Goal: Task Accomplishment & Management: Manage account settings

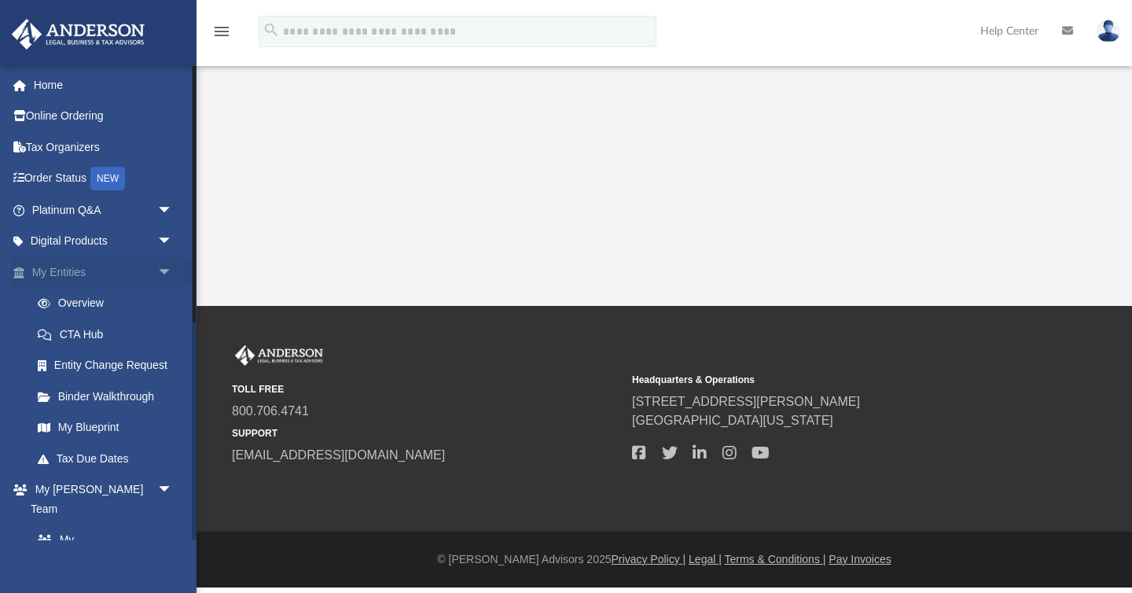
click at [161, 268] on span "arrow_drop_down" at bounding box center [172, 272] width 31 height 32
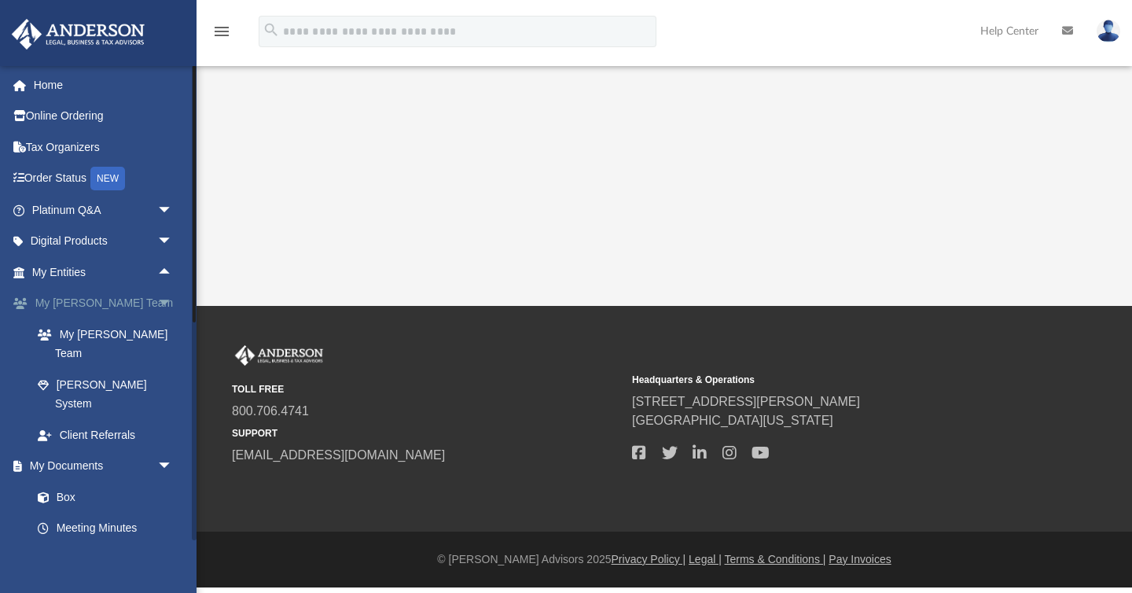
click at [164, 302] on span "arrow_drop_down" at bounding box center [172, 304] width 31 height 32
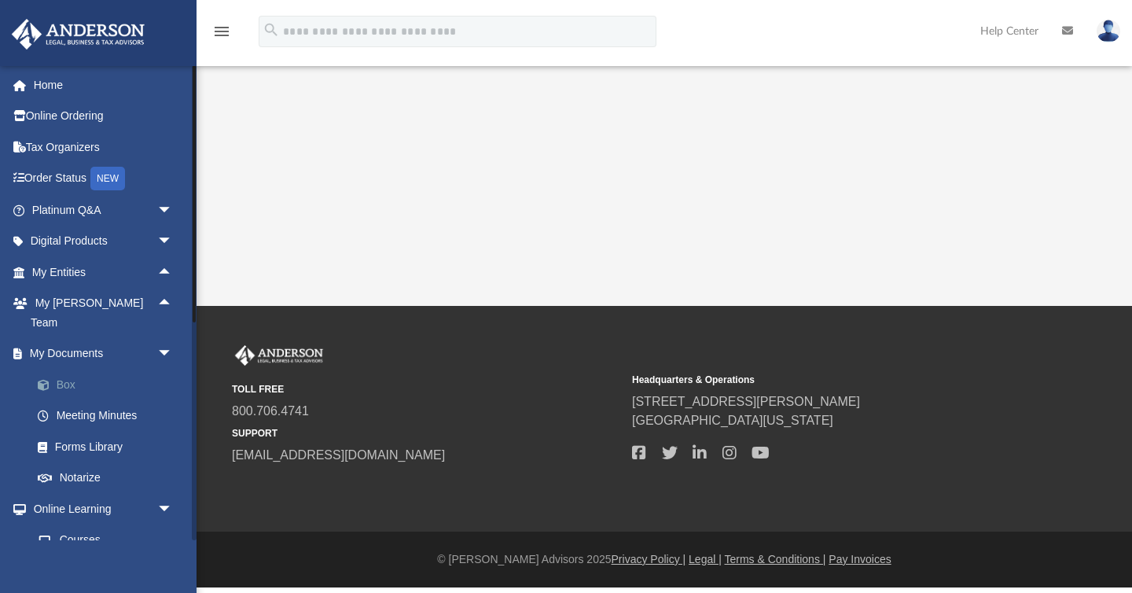
click at [72, 369] on link "Box" at bounding box center [109, 384] width 174 height 31
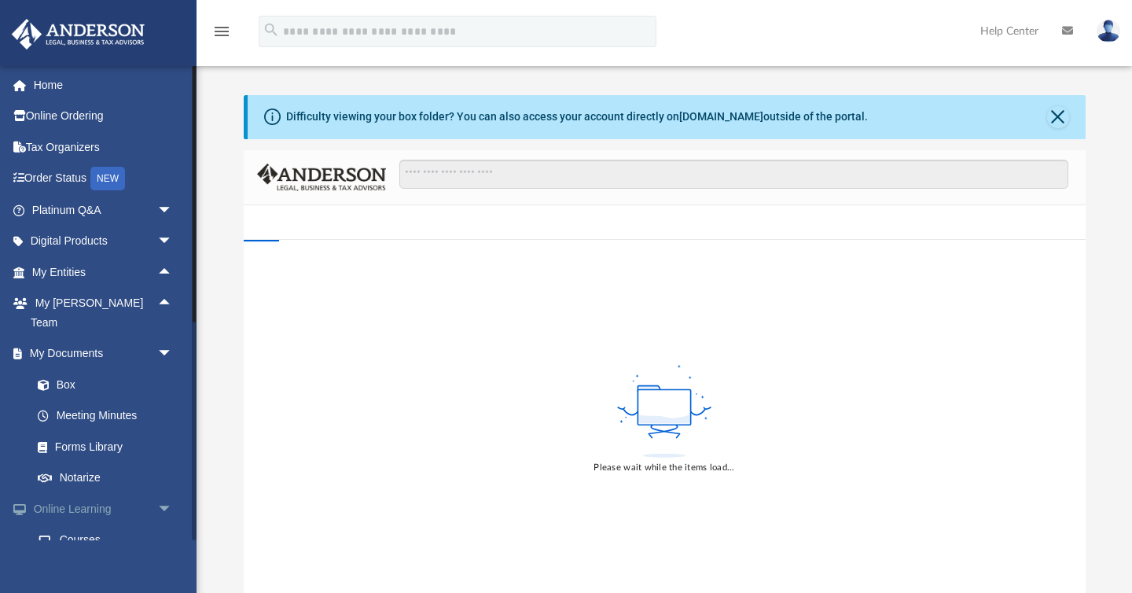
click at [164, 493] on span "arrow_drop_down" at bounding box center [172, 509] width 31 height 32
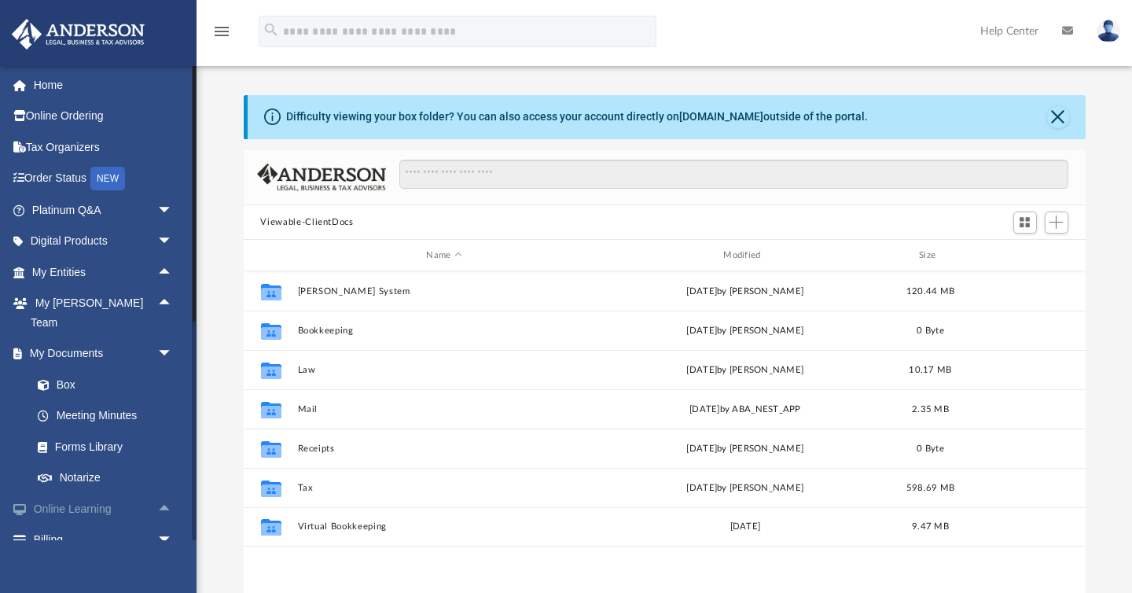
scroll to position [357, 842]
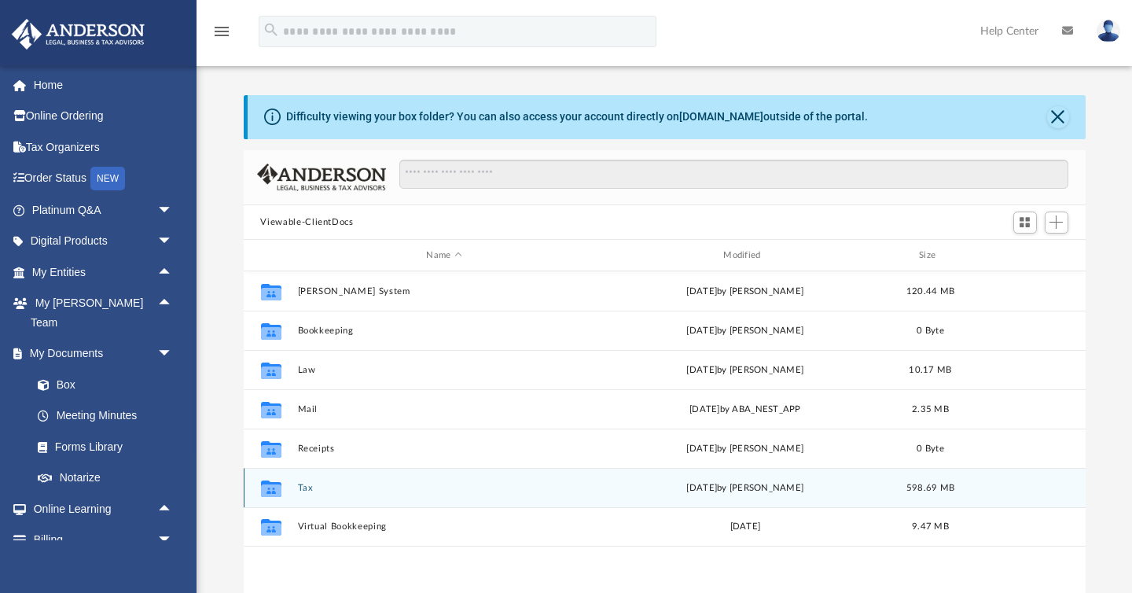
click at [306, 483] on button "Tax" at bounding box center [444, 488] width 294 height 10
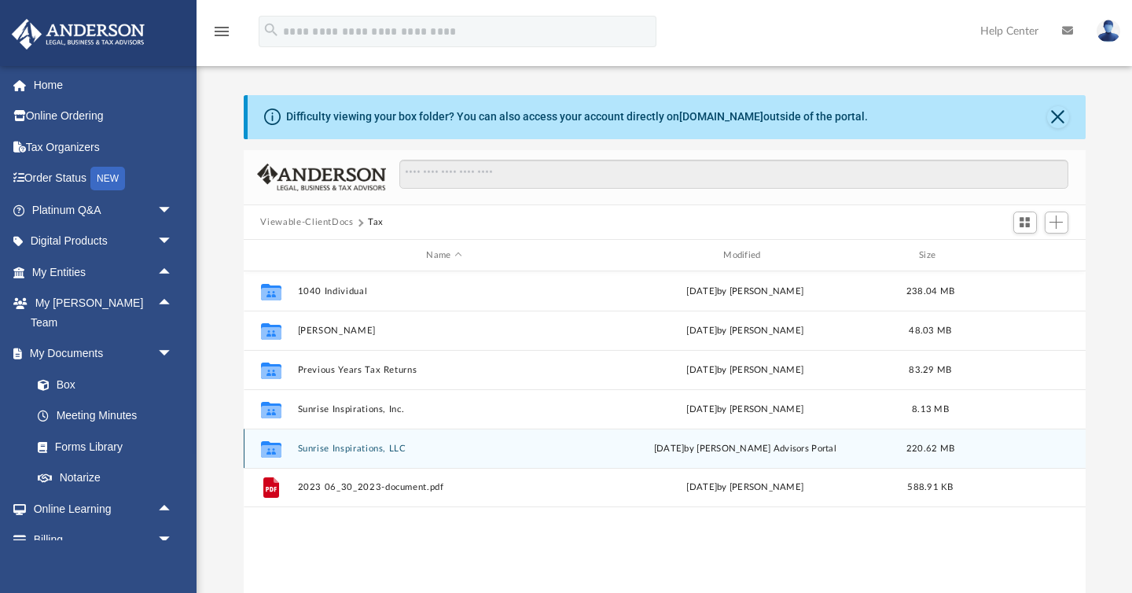
click at [342, 450] on button "Sunrise Inspirations, LLC" at bounding box center [444, 448] width 294 height 10
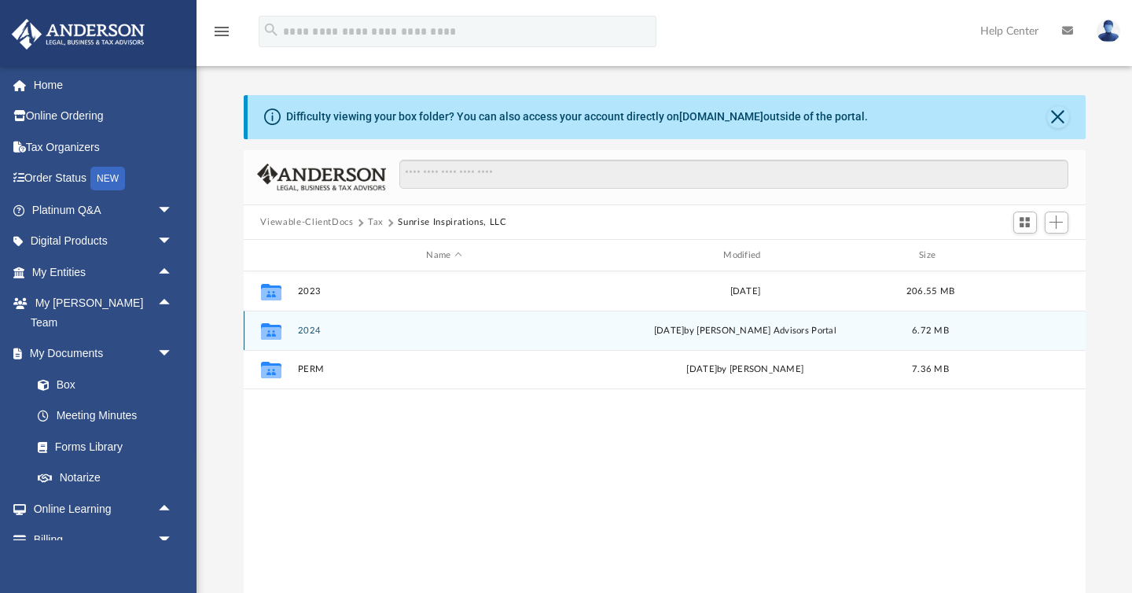
click at [309, 331] on button "2024" at bounding box center [444, 330] width 294 height 10
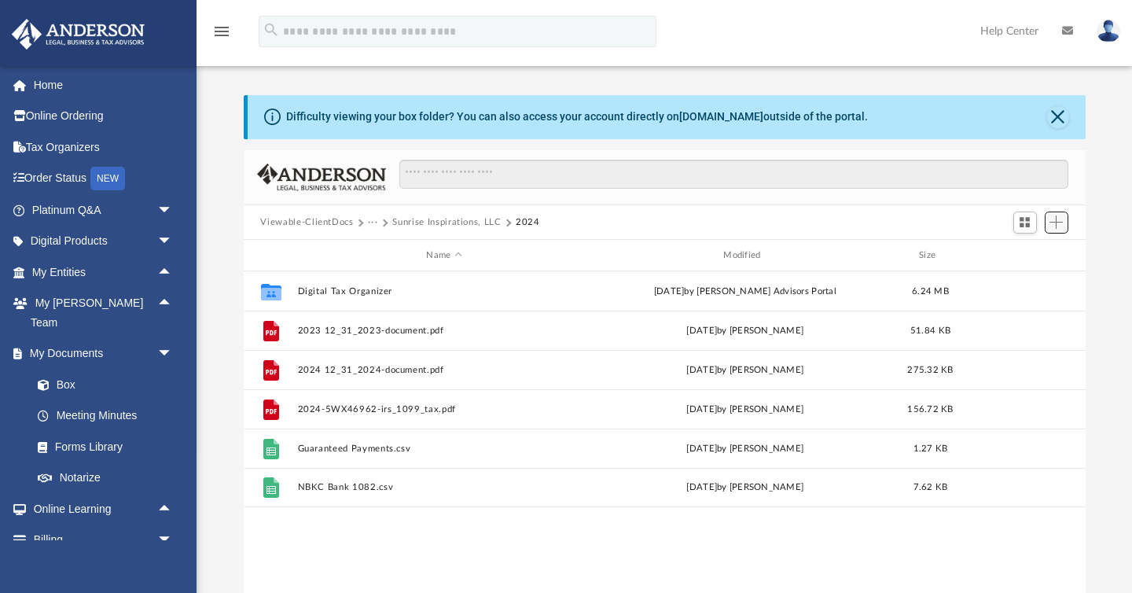
click at [1055, 224] on span "Add" at bounding box center [1055, 221] width 13 height 13
click at [1026, 253] on li "Upload" at bounding box center [1033, 253] width 50 height 17
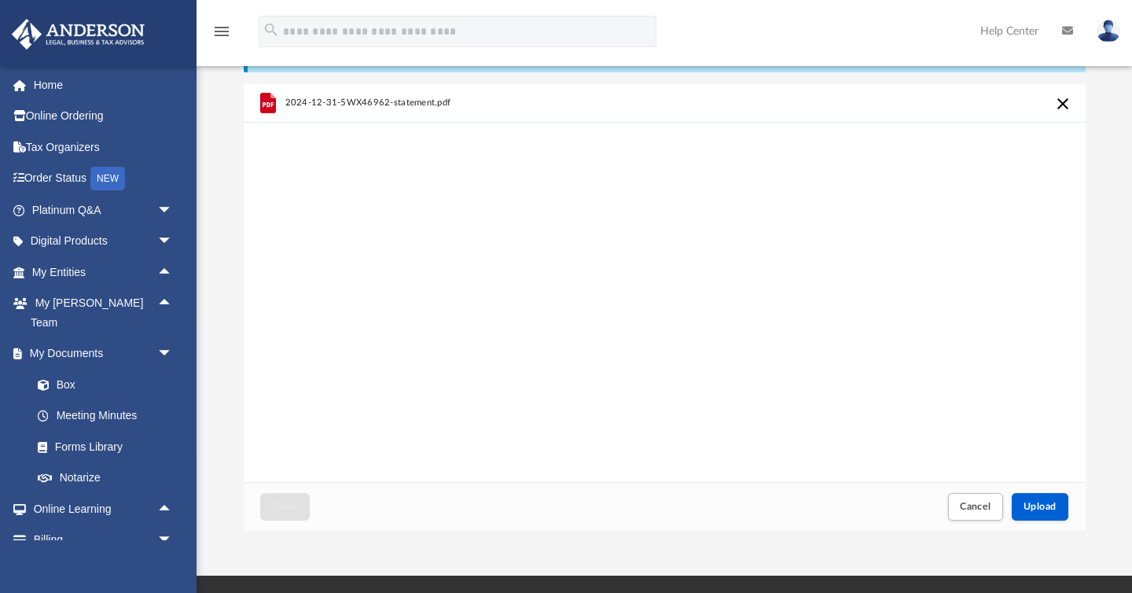
scroll to position [70, 0]
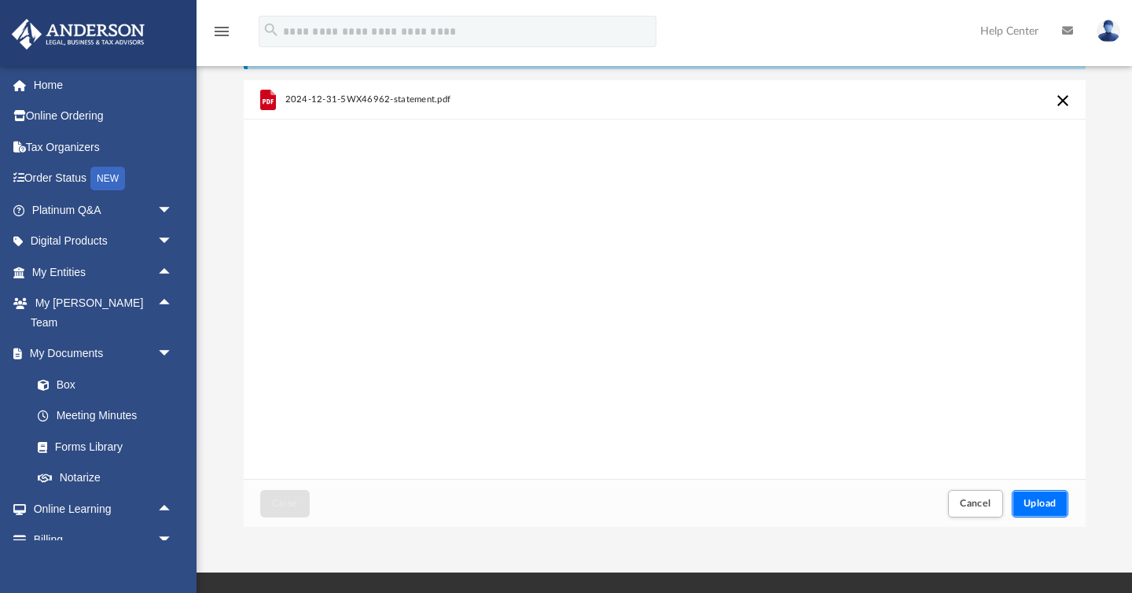
click at [1040, 502] on span "Upload" at bounding box center [1039, 502] width 33 height 9
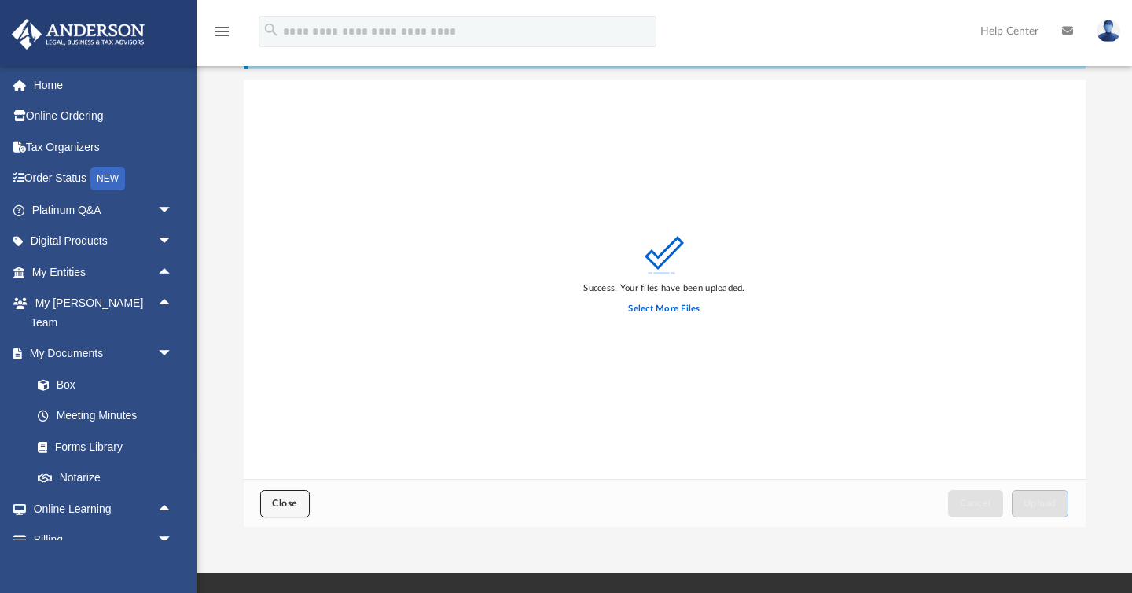
click at [294, 510] on button "Close" at bounding box center [284, 504] width 49 height 28
